Goal: Task Accomplishment & Management: Use online tool/utility

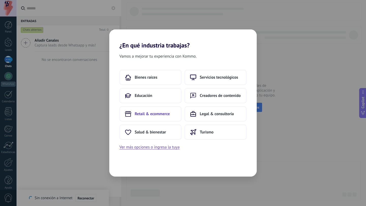
click at [158, 110] on button "Retail & ecommerce" at bounding box center [150, 113] width 62 height 15
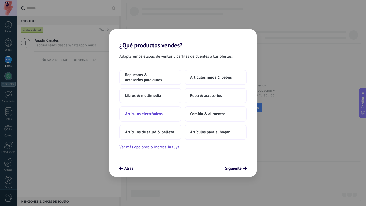
click at [151, 114] on span "Artículos electrónicos" at bounding box center [144, 113] width 38 height 5
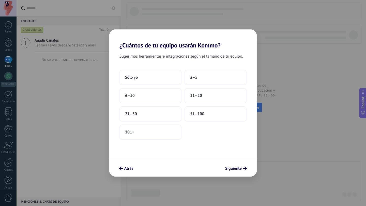
click at [130, 164] on div "Atrás Siguiente" at bounding box center [182, 168] width 147 height 17
click at [126, 167] on span "Atrás" at bounding box center [128, 169] width 9 height 4
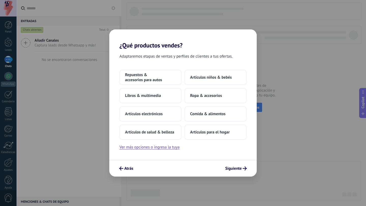
click at [126, 167] on span "Atrás" at bounding box center [128, 169] width 9 height 4
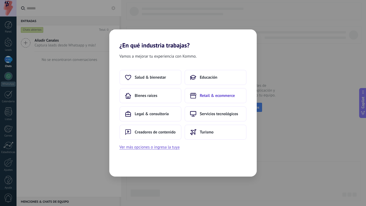
click at [227, 98] on button "Retail & ecommerce" at bounding box center [215, 95] width 62 height 15
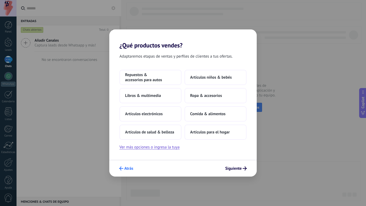
click at [131, 166] on button "Atrás" at bounding box center [126, 168] width 19 height 9
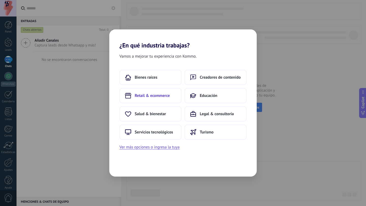
click at [149, 99] on button "Retail & ecommerce" at bounding box center [150, 95] width 62 height 15
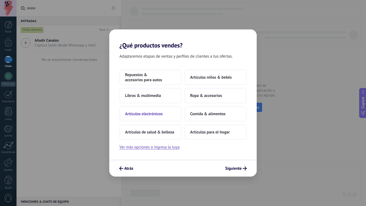
click at [149, 110] on button "Artículos electrónicos" at bounding box center [150, 113] width 62 height 15
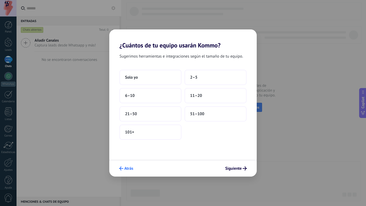
click at [126, 164] on div "Atrás Siguiente" at bounding box center [182, 168] width 147 height 17
click at [127, 168] on span "Atrás" at bounding box center [128, 169] width 9 height 4
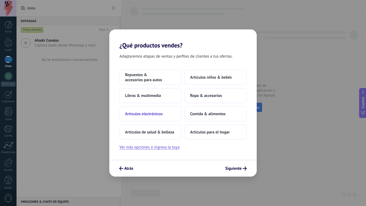
click at [165, 114] on button "Artículos electrónicos" at bounding box center [150, 113] width 62 height 15
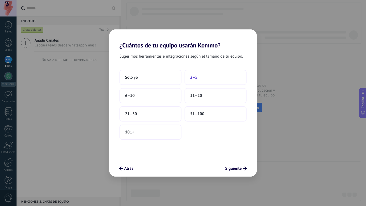
click at [212, 80] on button "2–5" at bounding box center [215, 77] width 62 height 15
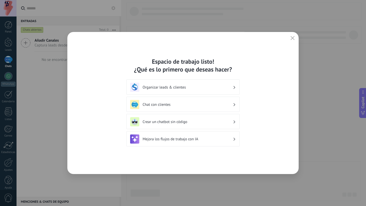
click at [176, 87] on h3 "Organizar leads & clientes" at bounding box center [187, 87] width 90 height 5
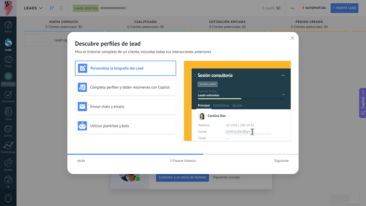
click at [285, 161] on span "Siguiente" at bounding box center [281, 161] width 14 height 4
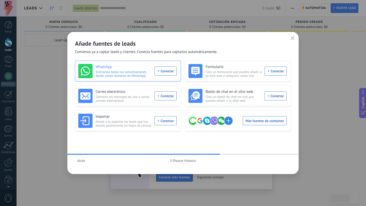
click at [167, 73] on div "WhatsApp Sincroniza todas tus conversaciones desde varios números de WhatsApp. …" at bounding box center [127, 71] width 98 height 14
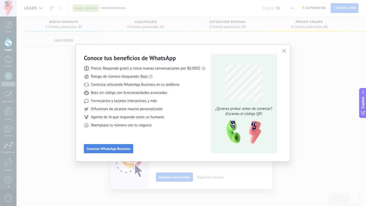
click at [92, 149] on span "Conectar WhatsApp Business" at bounding box center [109, 149] width 44 height 4
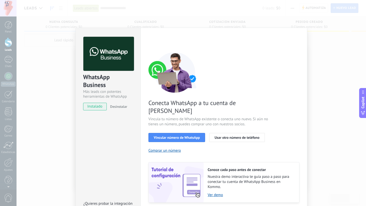
click at [262, 80] on div "Conecta WhatsApp a tu cuenta de Kommo Vincula tu número de WhatsApp existente o…" at bounding box center [223, 127] width 151 height 151
click at [193, 136] on span "Vincular número de WhatsApp" at bounding box center [177, 138] width 46 height 4
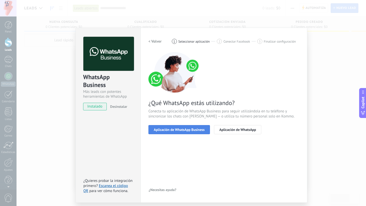
click at [186, 130] on span "Aplicación de WhatsApp Business" at bounding box center [179, 130] width 51 height 4
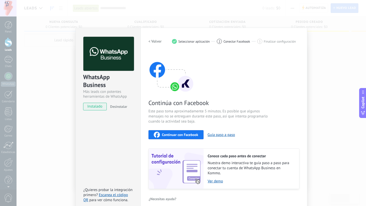
click at [97, 104] on span "instalado" at bounding box center [94, 107] width 23 height 8
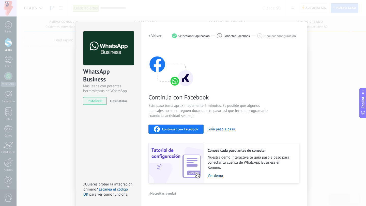
click at [306, 58] on div "WhatsApp Business Más leads con potentes herramientas de WhatsApp instalado Des…" at bounding box center [191, 103] width 349 height 206
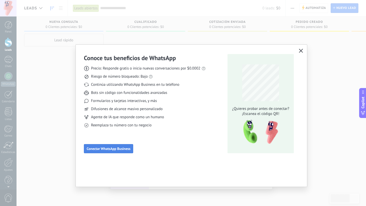
click at [121, 153] on button "Conectar WhatsApp Business" at bounding box center [108, 148] width 49 height 9
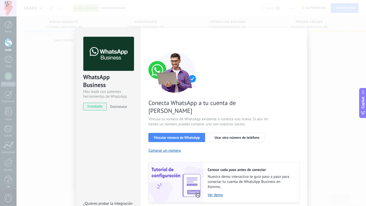
scroll to position [12, 0]
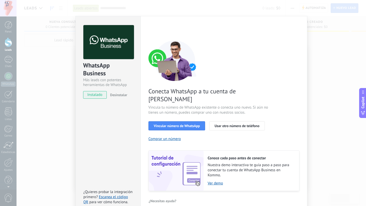
click at [339, 74] on div "WhatsApp Business Más leads con potentes herramientas de WhatsApp instalado Des…" at bounding box center [191, 103] width 349 height 206
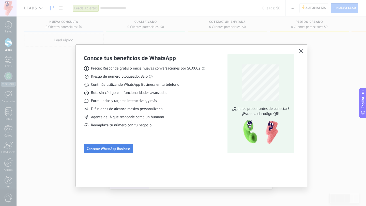
click at [87, 150] on span "Conectar WhatsApp Business" at bounding box center [109, 149] width 44 height 4
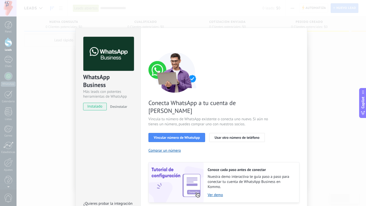
scroll to position [10, 0]
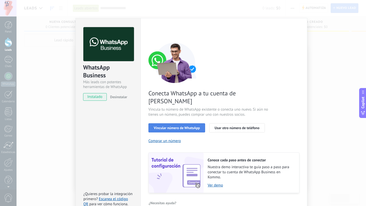
click at [194, 123] on button "Vincular número de WhatsApp" at bounding box center [176, 127] width 57 height 9
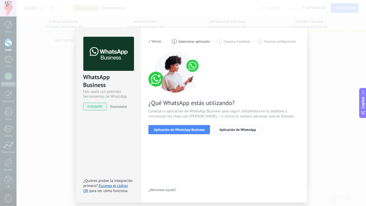
scroll to position [0, 0]
click at [192, 129] on span "Aplicación de WhatsApp Business" at bounding box center [179, 130] width 51 height 4
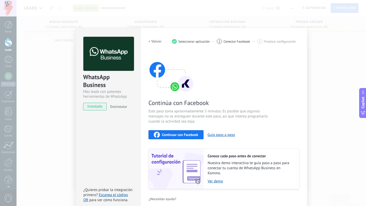
scroll to position [6, 0]
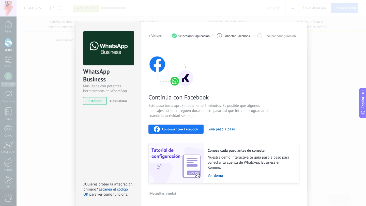
click at [186, 129] on span "Continuar con Facebook" at bounding box center [180, 129] width 36 height 4
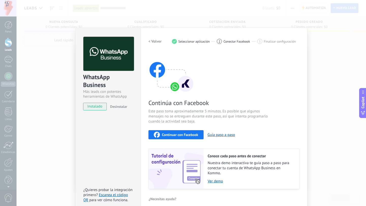
click at [156, 44] on button "< Volver" at bounding box center [154, 41] width 13 height 9
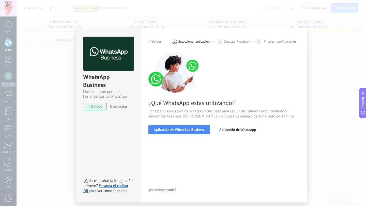
click at [152, 41] on h2 "< Volver" at bounding box center [154, 41] width 13 height 5
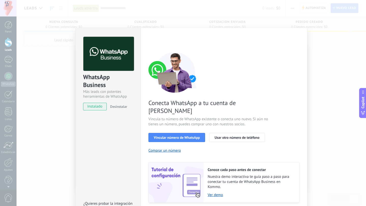
click at [152, 41] on div "< Volver 1 Seleccionar aplicación 2 Conectar Facebook 3 Finalizar configuración" at bounding box center [223, 41] width 151 height 9
click at [65, 107] on div "WhatsApp Business Más leads con potentes herramientas de WhatsApp instalado Des…" at bounding box center [191, 103] width 349 height 206
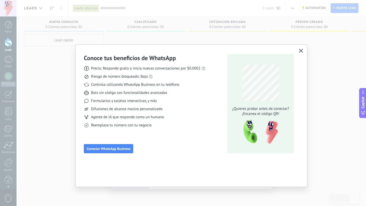
click at [301, 51] on use "button" at bounding box center [301, 51] width 4 height 4
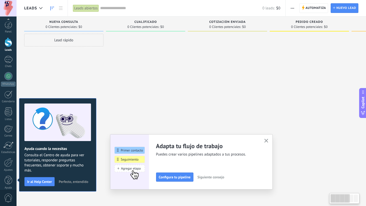
scroll to position [5, 0]
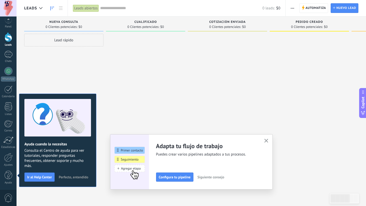
click at [62, 23] on span "Nueva consulta" at bounding box center [63, 22] width 29 height 4
click at [67, 21] on span "Nueva consulta" at bounding box center [63, 22] width 29 height 4
click at [133, 26] on span "0 Clientes potenciales:" at bounding box center [143, 26] width 32 height 3
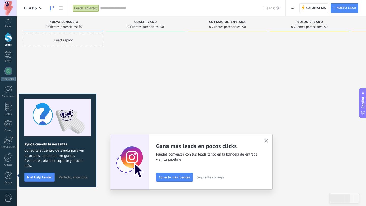
click at [226, 28] on span "0 Clientes potenciales:" at bounding box center [225, 26] width 32 height 3
click at [271, 139] on div "Adapta tu flujo de trabajo Puedes crear varios pipelines adaptados a tus proces…" at bounding box center [191, 161] width 162 height 55
click at [265, 142] on icon "button" at bounding box center [266, 141] width 4 height 4
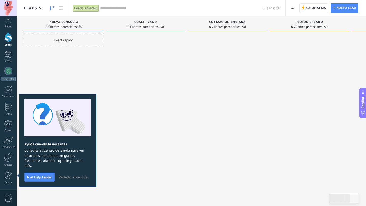
scroll to position [0, 0]
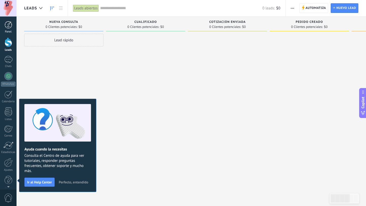
click at [7, 24] on div at bounding box center [9, 25] width 8 height 8
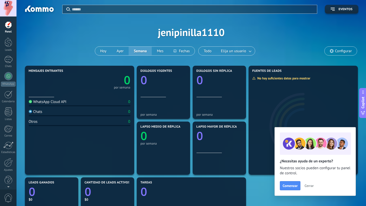
click at [310, 186] on span "Cerrar" at bounding box center [308, 186] width 9 height 4
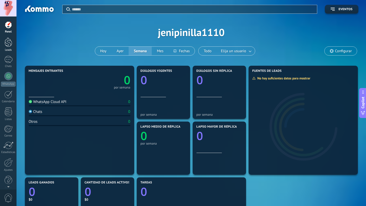
click at [6, 51] on div "Leads" at bounding box center [8, 49] width 15 height 3
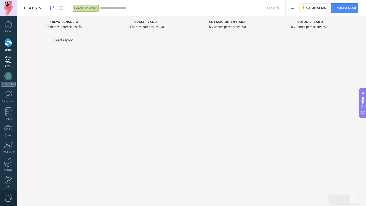
click at [10, 61] on div at bounding box center [8, 59] width 8 height 7
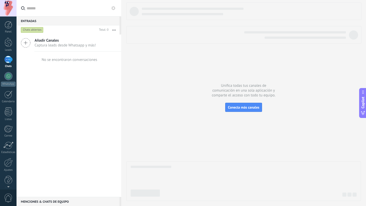
click at [28, 40] on icon at bounding box center [26, 43] width 10 height 10
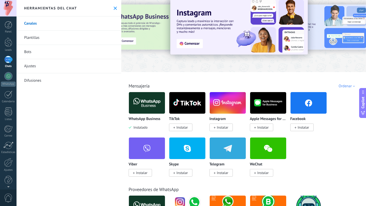
scroll to position [13, 0]
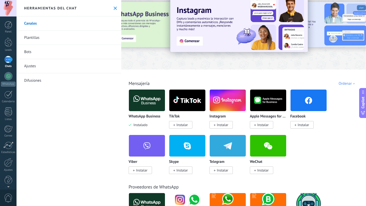
click at [223, 126] on span "Instalar" at bounding box center [222, 125] width 11 height 5
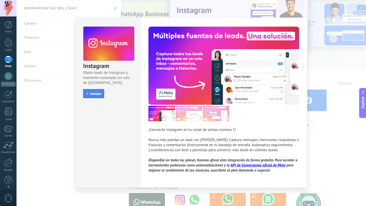
click at [101, 96] on button "Instalar" at bounding box center [93, 93] width 21 height 9
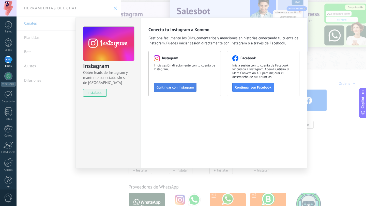
click at [191, 87] on span "Continuar con Instagram" at bounding box center [174, 88] width 37 height 4
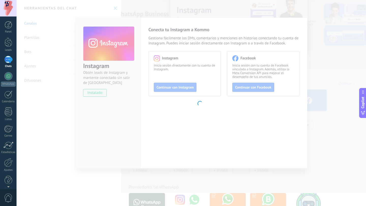
click at [173, 87] on body ".abccls-1,.abccls-2{fill-rule:evenodd}.abccls-2{fill:#fff} .abfcls-1{fill:none}…" at bounding box center [183, 103] width 366 height 206
click at [334, 101] on body ".abccls-1,.abccls-2{fill-rule:evenodd}.abccls-2{fill:#fff} .abfcls-1{fill:none}…" at bounding box center [183, 103] width 366 height 206
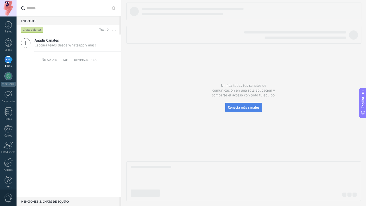
click at [236, 111] on button "Conecta más canales" at bounding box center [243, 107] width 37 height 9
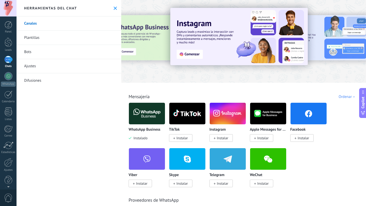
click at [296, 138] on span "Instalar" at bounding box center [301, 138] width 23 height 8
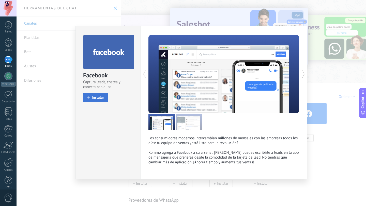
click at [93, 96] on span "Instalar" at bounding box center [98, 98] width 12 height 4
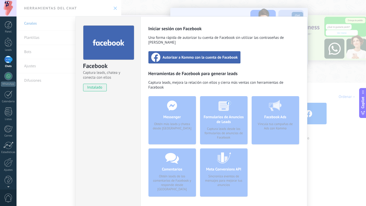
click at [174, 55] on span "Autorizar a Kommo con la cuenta de Facebook" at bounding box center [199, 57] width 75 height 5
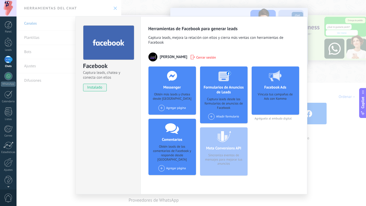
click at [220, 117] on div "Añadir formulario" at bounding box center [223, 116] width 31 height 6
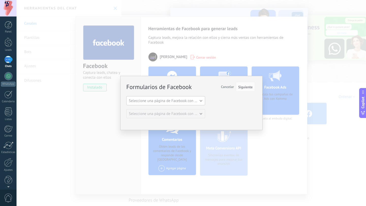
click at [178, 97] on button "Seleccione una página de Facebook con formas" at bounding box center [165, 100] width 79 height 9
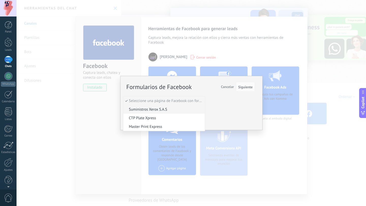
click at [174, 110] on span "Suministros Xerox S.A.S" at bounding box center [163, 109] width 80 height 5
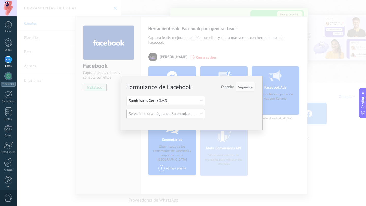
click at [188, 111] on span "Seleccione una página de Facebook con formas" at bounding box center [167, 113] width 77 height 5
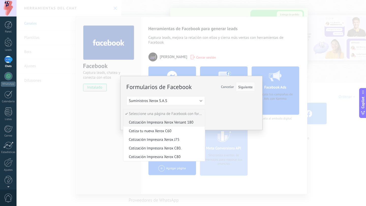
click at [184, 122] on span "Cotización Impresora Xerox Versant 180" at bounding box center [163, 122] width 80 height 5
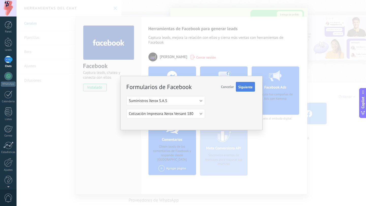
click at [247, 86] on span "Siguiente" at bounding box center [245, 87] width 14 height 4
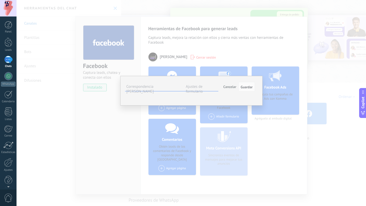
click at [228, 86] on span "Cancelar" at bounding box center [229, 87] width 13 height 5
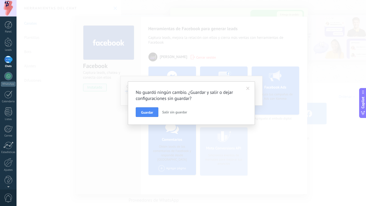
click at [172, 112] on span "Salir sin guardar" at bounding box center [174, 112] width 25 height 5
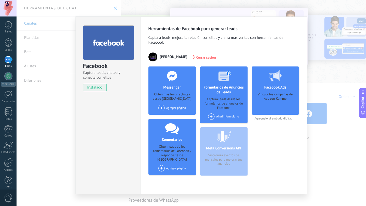
click at [324, 95] on div "Facebook Captura leads, chatea y conecta con ellos instalado Desinstalar Herram…" at bounding box center [191, 103] width 349 height 206
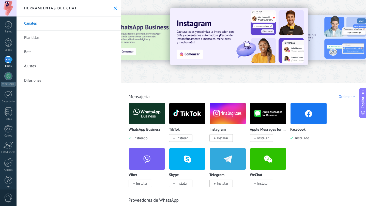
click at [216, 138] on span "Instalar" at bounding box center [220, 138] width 23 height 8
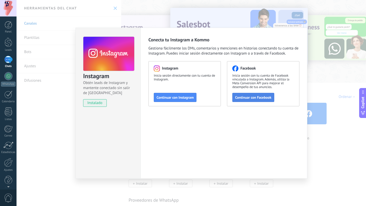
click at [248, 98] on span "Continuar con Facebook" at bounding box center [253, 98] width 36 height 4
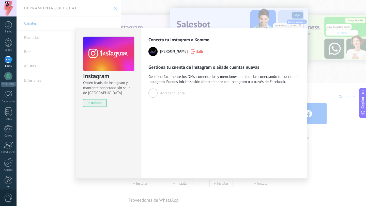
click at [156, 50] on img at bounding box center [152, 51] width 9 height 9
click at [150, 92] on div at bounding box center [152, 93] width 9 height 9
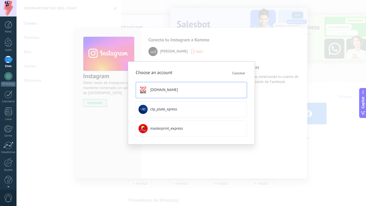
click at [190, 89] on button "[DOMAIN_NAME]" at bounding box center [191, 90] width 111 height 16
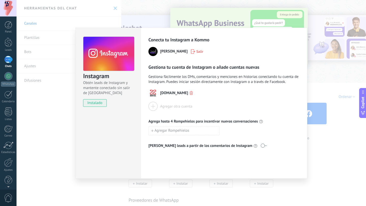
click at [158, 105] on button "Agregar otra cuenta" at bounding box center [170, 106] width 44 height 9
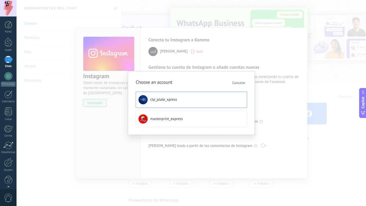
click at [155, 102] on span "ctp_plate_xpress" at bounding box center [163, 99] width 27 height 5
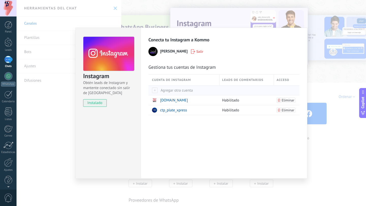
click at [155, 88] on div at bounding box center [155, 91] width 6 height 6
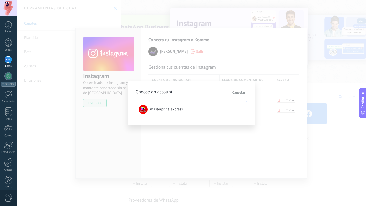
click at [156, 109] on span "masterprint_express" at bounding box center [166, 109] width 33 height 5
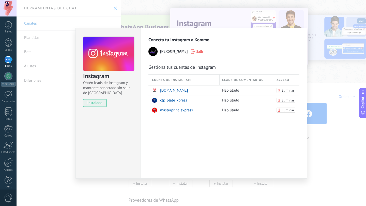
click at [275, 144] on div "Conecta tu Instagram a [PERSON_NAME] tus cuentas de Instagram Cuenta de Instagr…" at bounding box center [223, 103] width 167 height 151
click at [312, 130] on div "Instagram Obtén leads de Instagram y mantente conectado sin salir de Kommo inst…" at bounding box center [191, 103] width 349 height 206
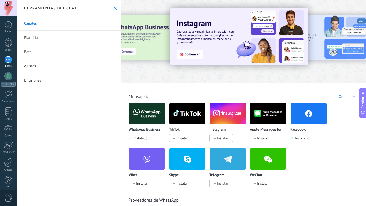
click at [217, 137] on span "Instalar" at bounding box center [222, 138] width 11 height 5
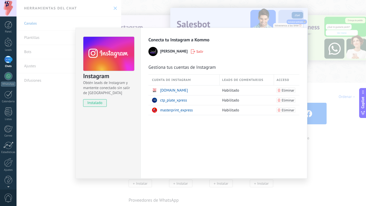
click at [306, 135] on div "Conecta tu Instagram a [PERSON_NAME] tus cuentas de Instagram Cuenta de Instagr…" at bounding box center [223, 103] width 167 height 151
click at [322, 142] on div "Instagram Obtén leads de Instagram y mantente conectado sin salir de Kommo inst…" at bounding box center [191, 103] width 349 height 206
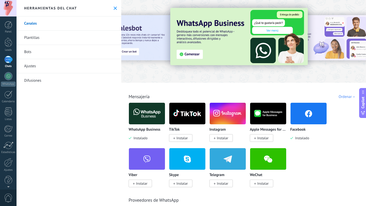
click at [221, 139] on span "Instalar" at bounding box center [222, 138] width 11 height 5
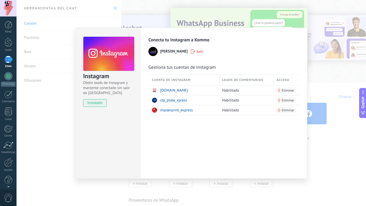
click at [323, 65] on div "Instagram Obtén leads de Instagram y mantente conectado sin salir de Kommo inst…" at bounding box center [191, 103] width 349 height 206
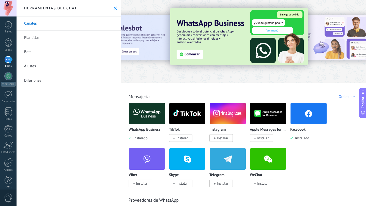
click at [28, 35] on link "Plantillas" at bounding box center [69, 38] width 105 height 14
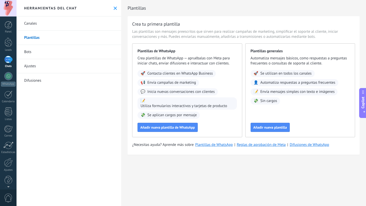
click at [208, 182] on div "Plantillas Crea tu primera plantilla Las plantillas son mensajes preescritos qu…" at bounding box center [243, 103] width 244 height 206
click at [77, 55] on link "Bots" at bounding box center [69, 52] width 105 height 14
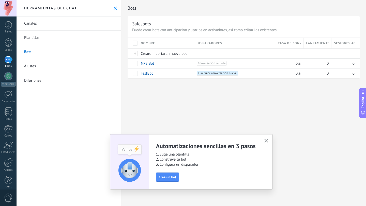
click at [42, 80] on link "Difusiones" at bounding box center [69, 80] width 105 height 14
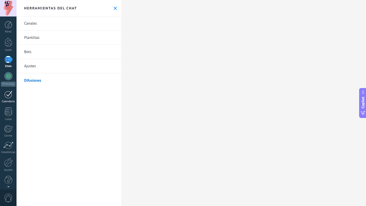
click at [8, 92] on div at bounding box center [8, 95] width 8 height 8
click at [7, 26] on div at bounding box center [9, 25] width 8 height 8
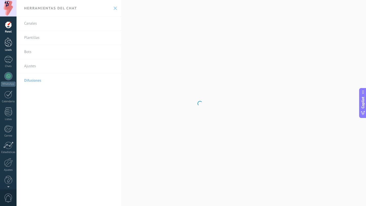
click at [9, 39] on div at bounding box center [9, 42] width 8 height 9
click at [6, 75] on div at bounding box center [8, 76] width 8 height 8
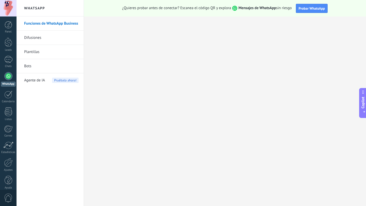
click at [36, 80] on span "Agente de IA" at bounding box center [34, 80] width 21 height 14
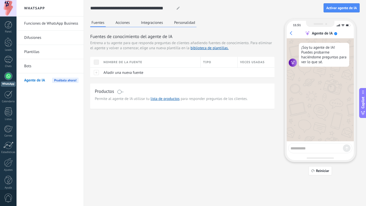
click at [49, 26] on link "Funciones de WhatsApp Business" at bounding box center [51, 24] width 54 height 14
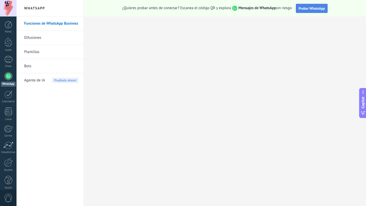
click at [300, 11] on button "Probar WhatsApp" at bounding box center [311, 8] width 32 height 9
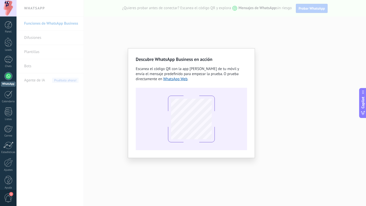
click at [271, 77] on div "Descubre WhatsApp Business en acción Escanea el código QR con la app de cámara …" at bounding box center [191, 103] width 349 height 206
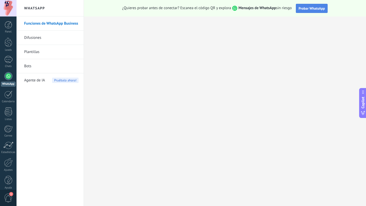
click at [307, 10] on span "Probar WhatsApp" at bounding box center [311, 8] width 26 height 5
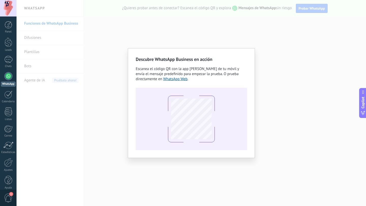
click at [268, 105] on div "Descubre WhatsApp Business en acción Escanea el código QR con la app de cámara …" at bounding box center [191, 103] width 349 height 206
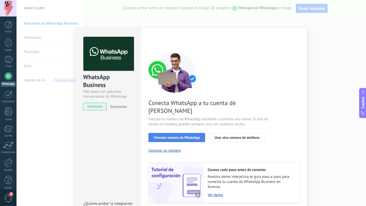
scroll to position [9, 0]
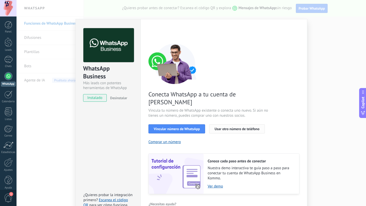
click at [224, 127] on span "Usar otro número de teléfono" at bounding box center [236, 129] width 45 height 4
click at [193, 127] on span "Vincular número de WhatsApp" at bounding box center [177, 129] width 46 height 4
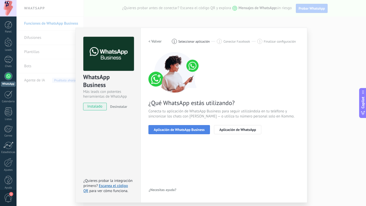
click at [179, 132] on button "Aplicación de WhatsApp Business" at bounding box center [178, 129] width 61 height 9
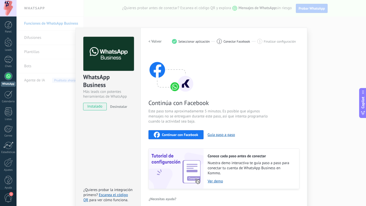
scroll to position [6, 0]
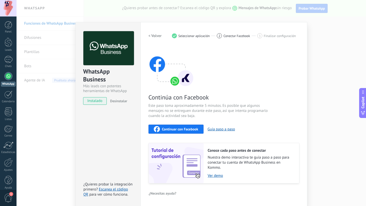
click at [184, 128] on span "Continuar con Facebook" at bounding box center [180, 129] width 36 height 4
click at [96, 101] on span "instalado" at bounding box center [94, 101] width 23 height 8
click at [115, 101] on span "Desinstalar" at bounding box center [118, 101] width 17 height 5
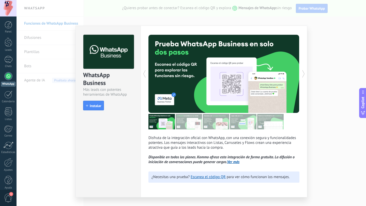
scroll to position [0, 0]
click at [94, 109] on button "Instalar" at bounding box center [93, 106] width 21 height 10
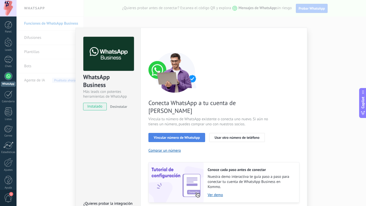
scroll to position [12, 0]
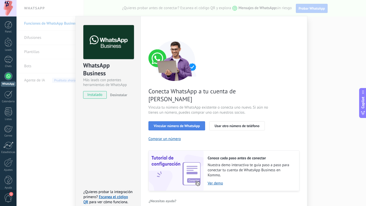
click at [184, 121] on button "Vincular número de WhatsApp" at bounding box center [176, 125] width 57 height 9
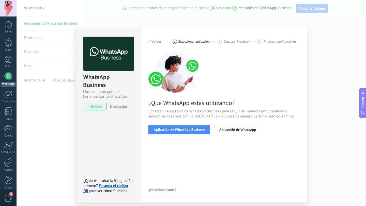
click at [234, 133] on button "Aplicación de WhatsApp" at bounding box center [237, 129] width 47 height 9
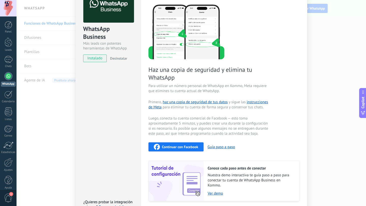
scroll to position [66, 0]
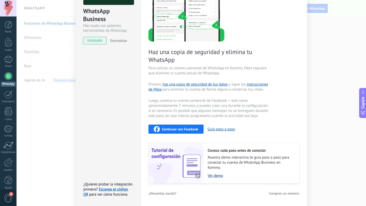
click at [218, 177] on link "Ver demo" at bounding box center [250, 175] width 86 height 5
